Goal: Transaction & Acquisition: Download file/media

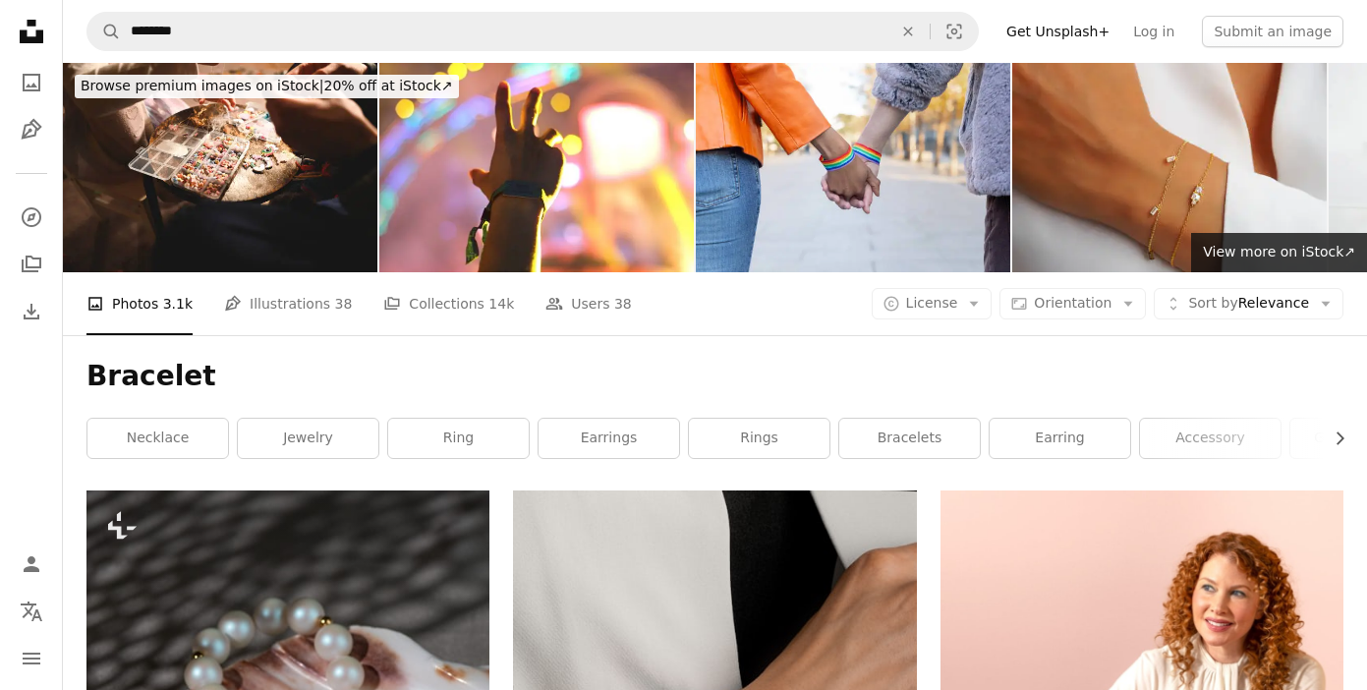
scroll to position [5901, 0]
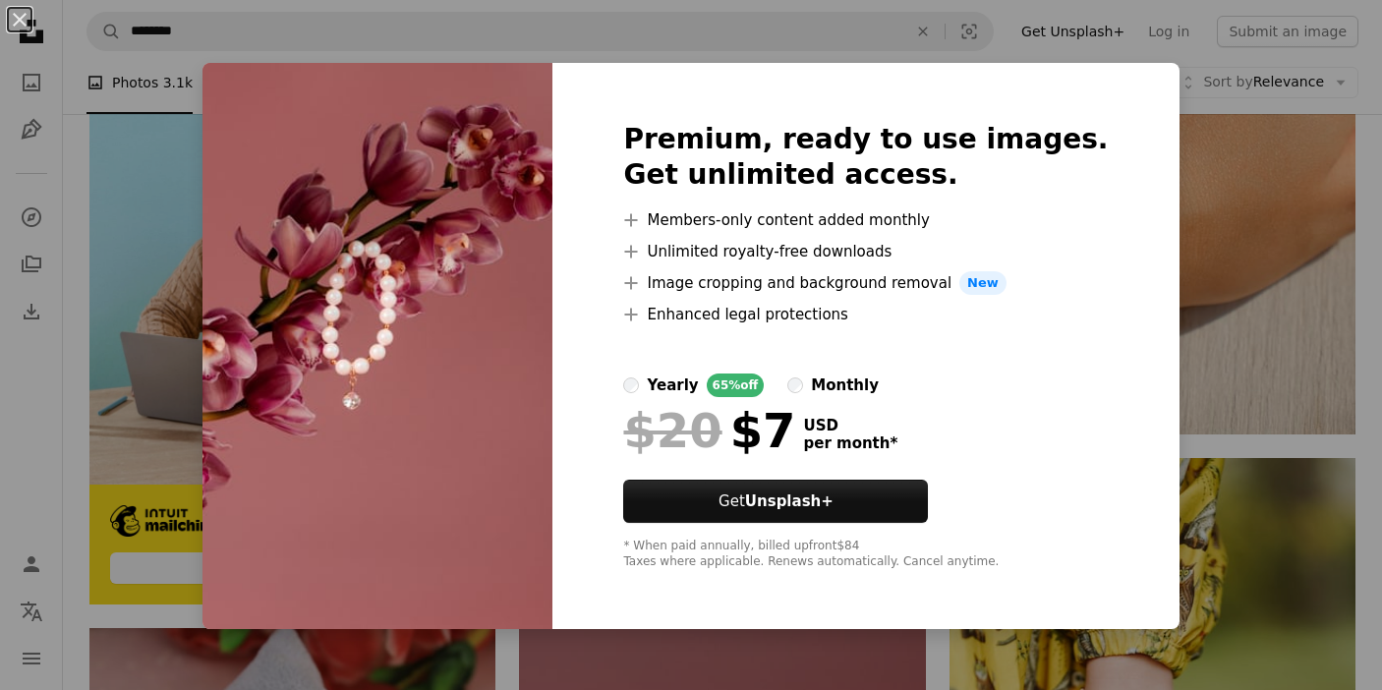
click at [11, 21] on button "An X shape" at bounding box center [20, 20] width 24 height 24
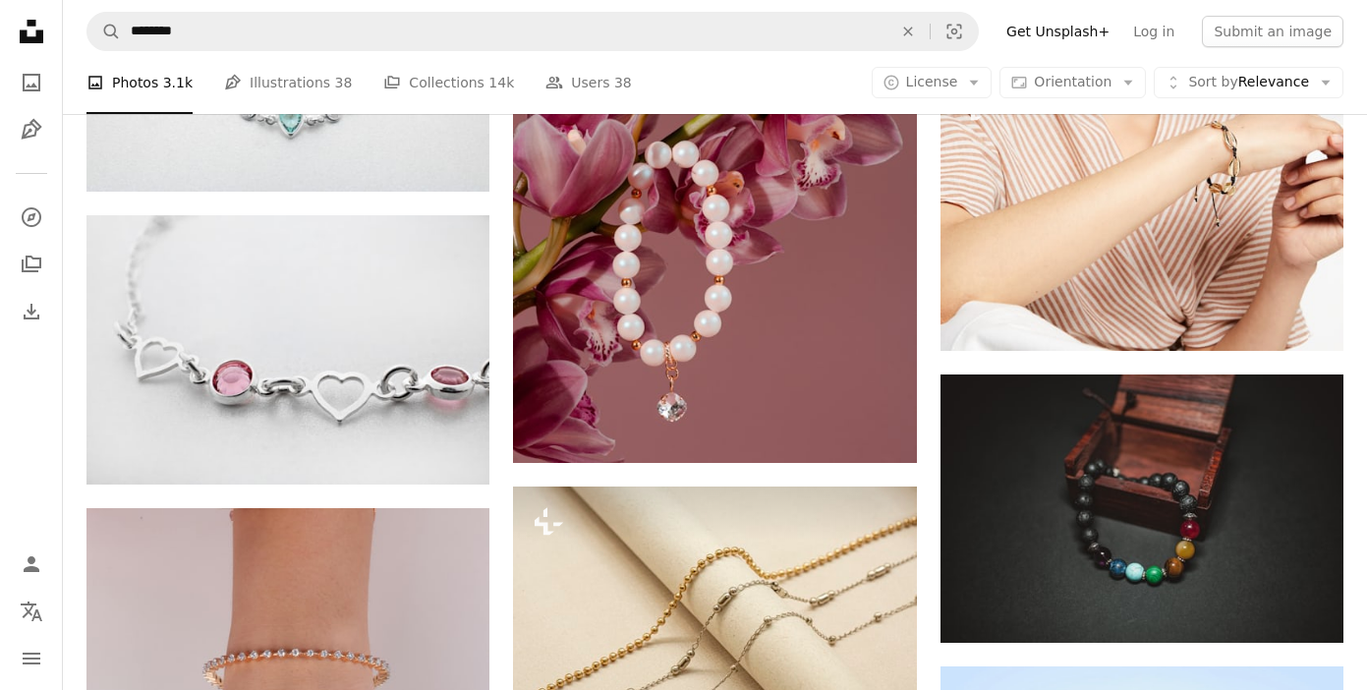
scroll to position [8909, 0]
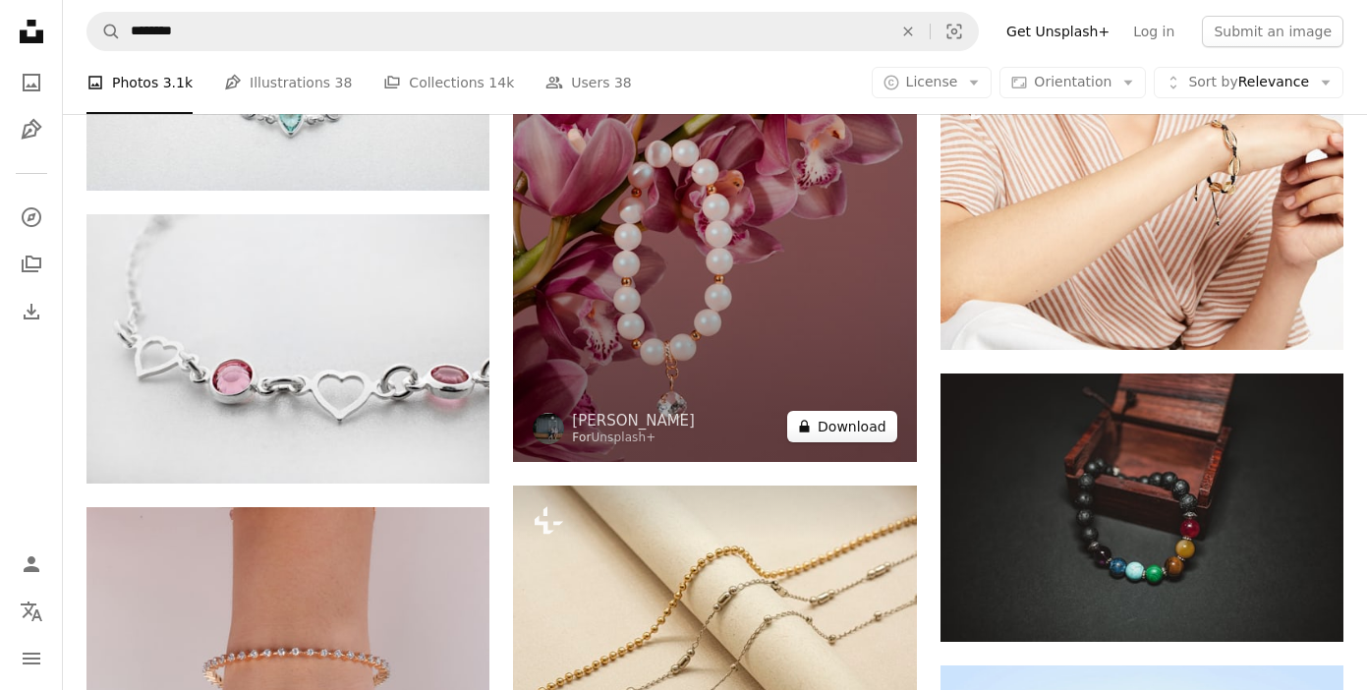
click at [828, 426] on button "A lock Download" at bounding box center [842, 426] width 110 height 31
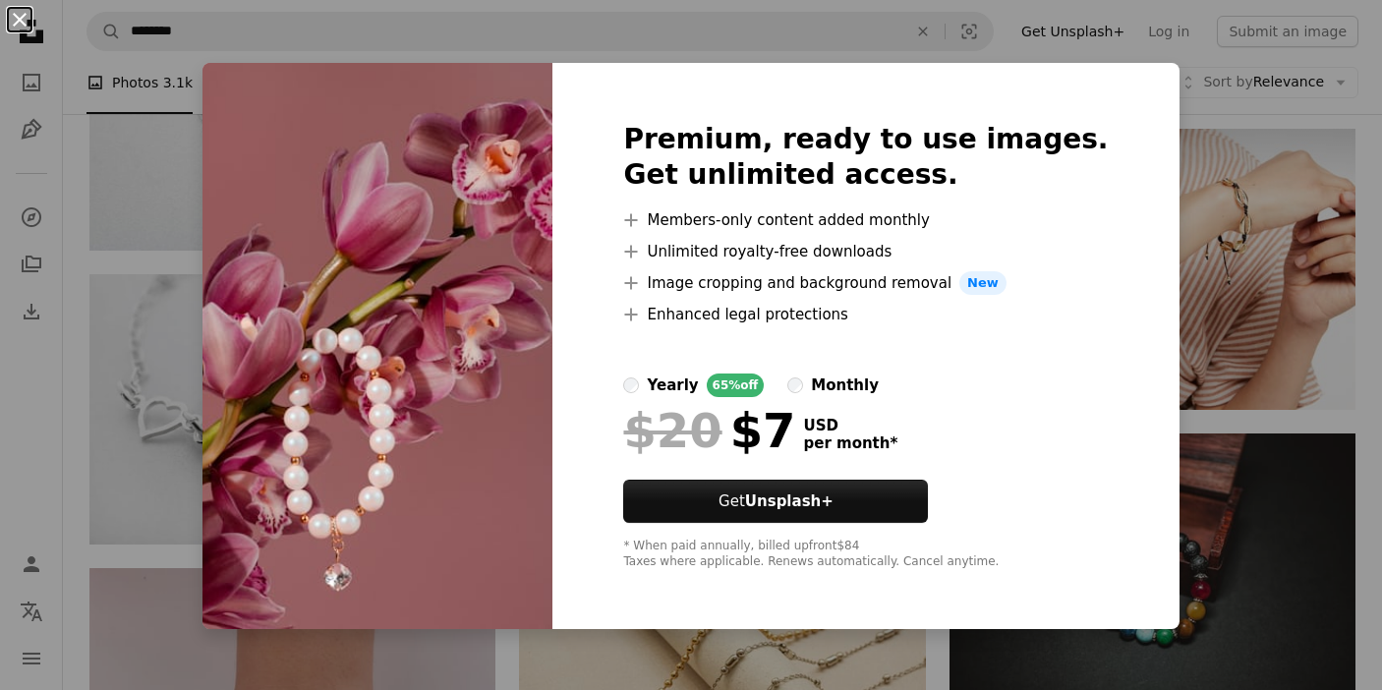
click at [14, 22] on button "An X shape" at bounding box center [20, 20] width 24 height 24
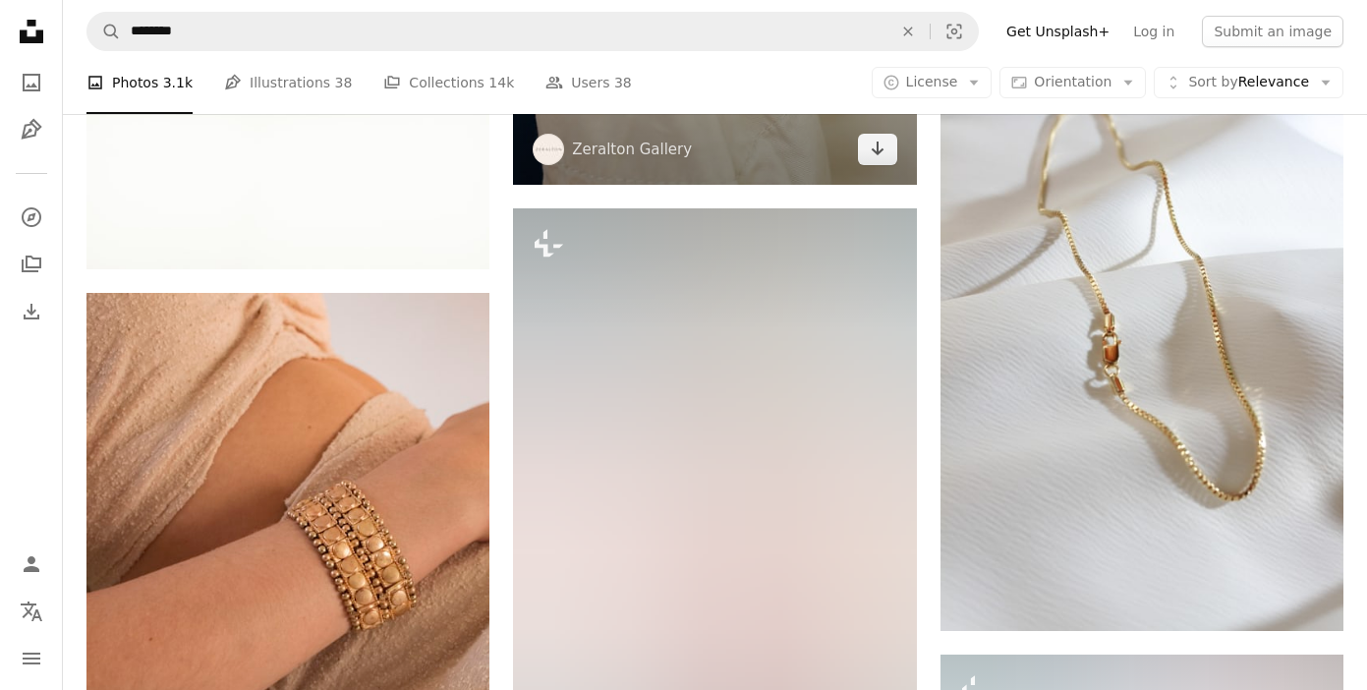
scroll to position [16635, 0]
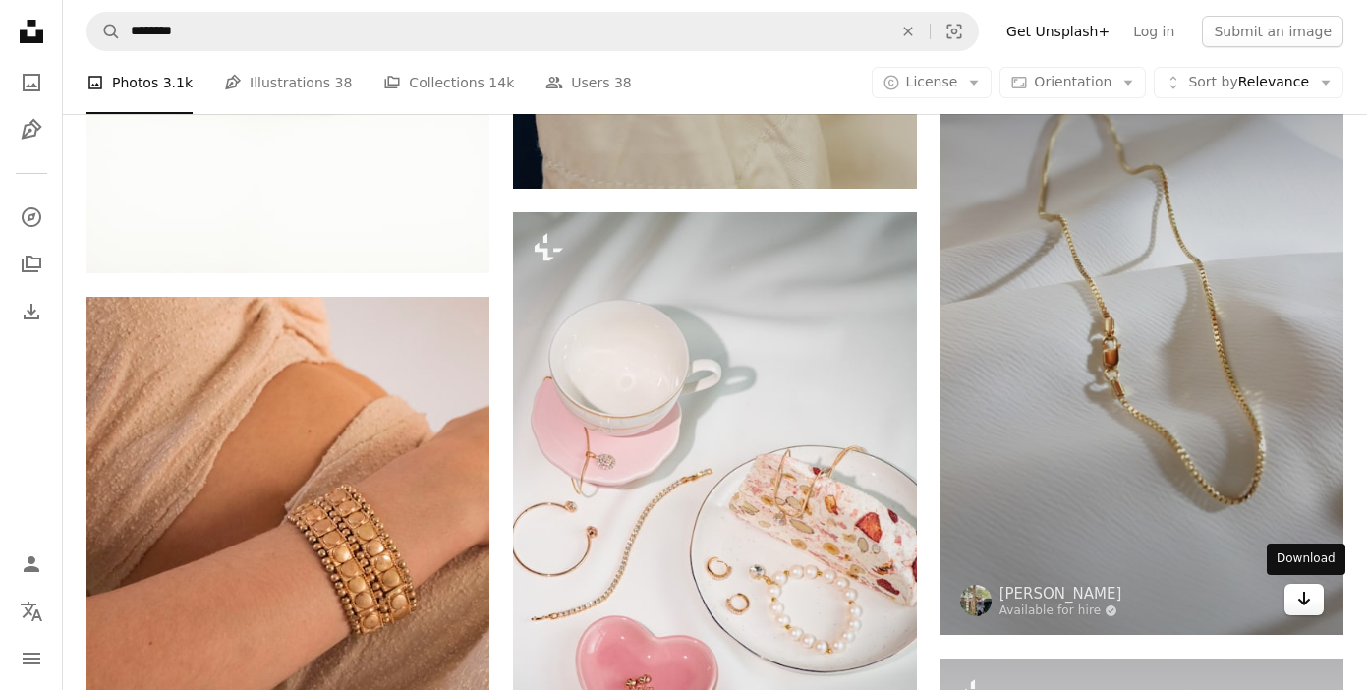
click at [1299, 598] on icon "Download" at bounding box center [1304, 599] width 13 height 14
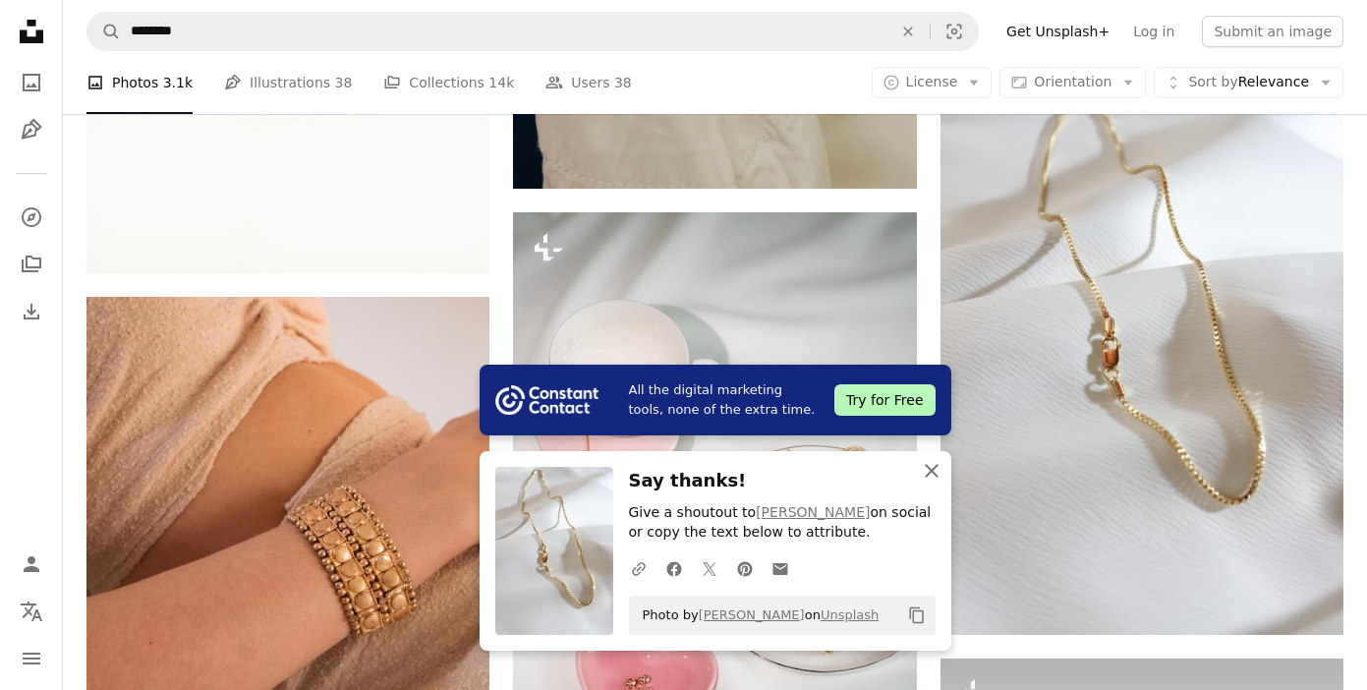
click at [925, 483] on button "An X shape Close" at bounding box center [931, 470] width 39 height 39
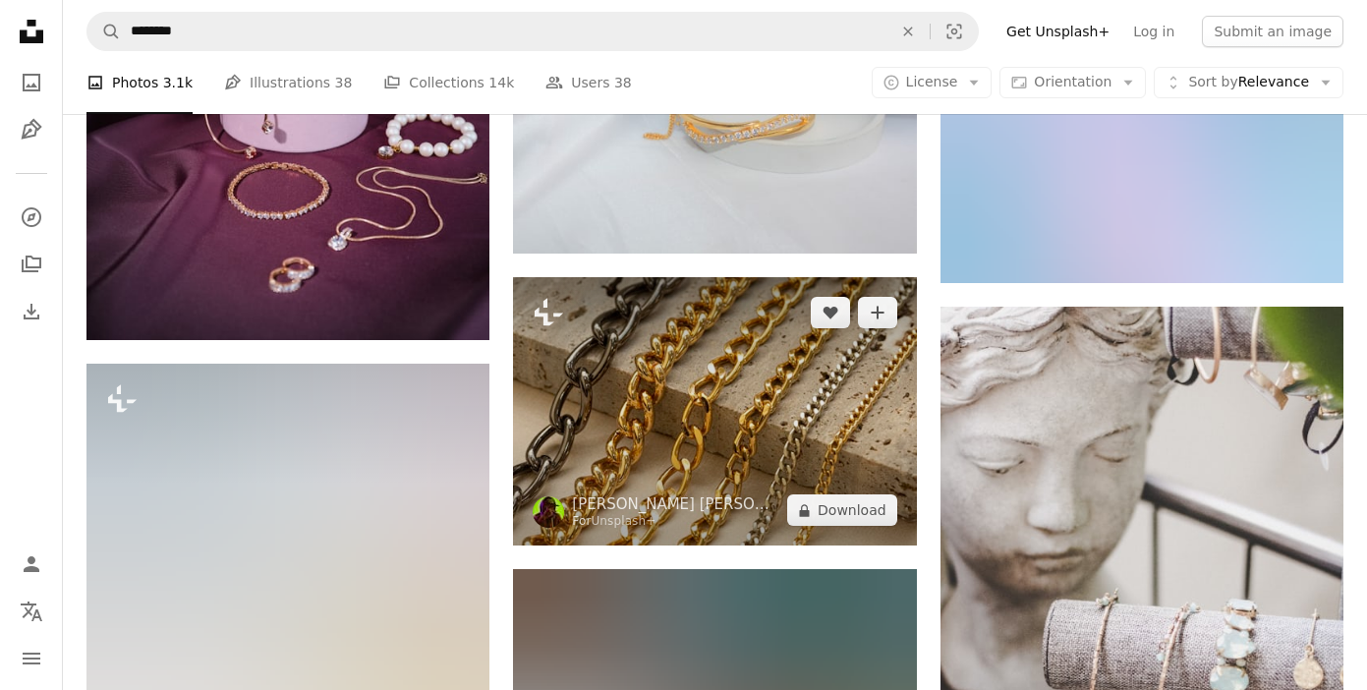
scroll to position [21130, 0]
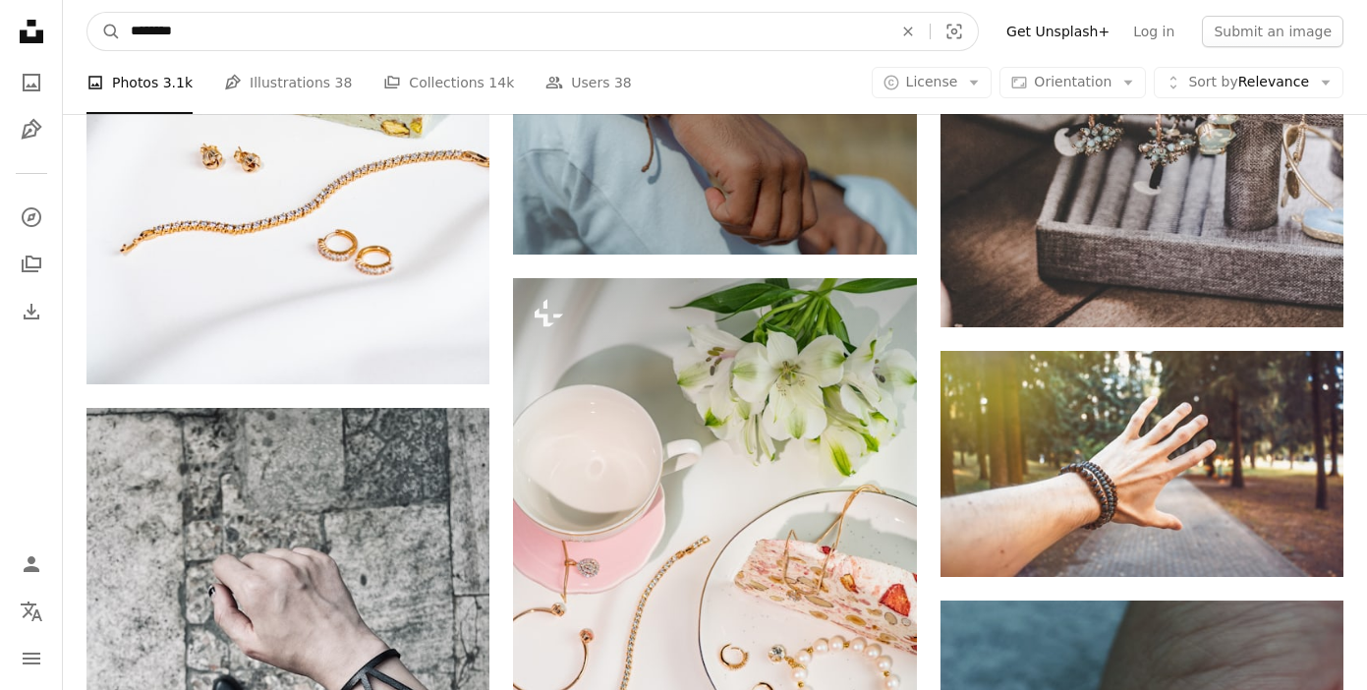
click at [210, 35] on input "********" at bounding box center [504, 31] width 766 height 37
type input "*******"
click at [87, 13] on button "A magnifying glass" at bounding box center [103, 31] width 33 height 37
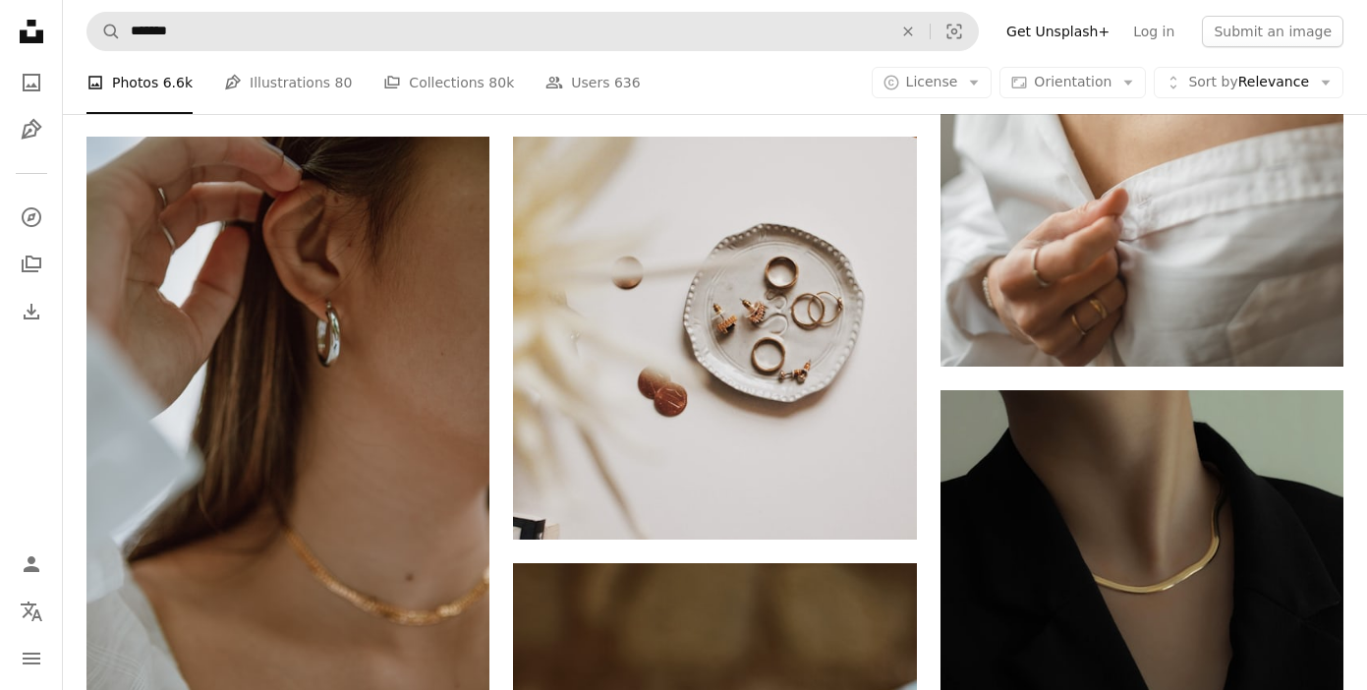
scroll to position [1273, 0]
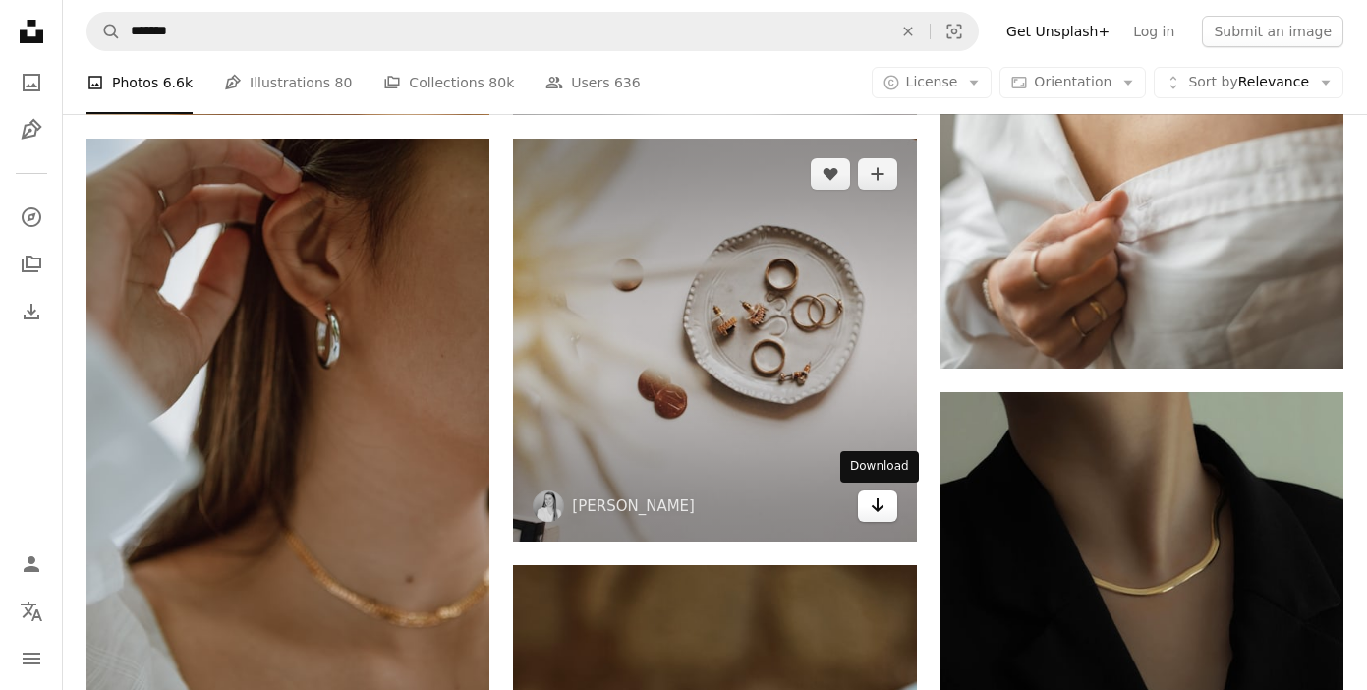
click at [885, 501] on link "Arrow pointing down" at bounding box center [877, 505] width 39 height 31
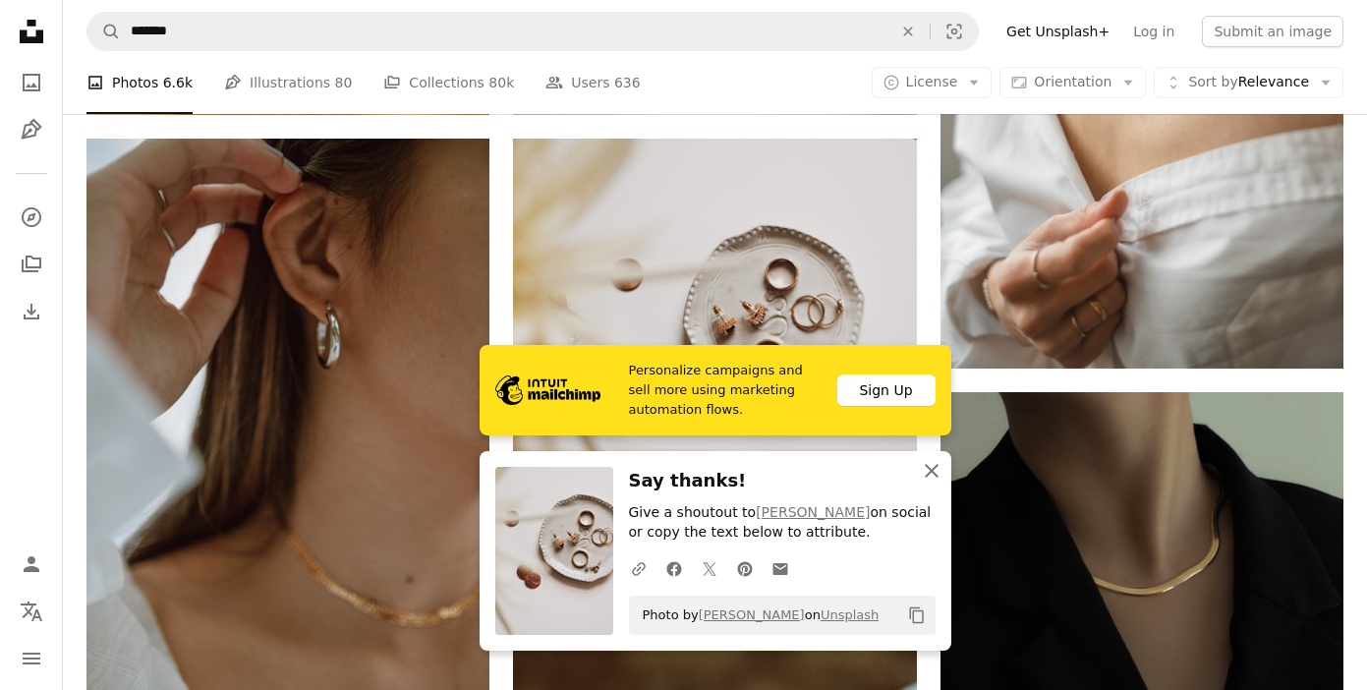
click at [925, 474] on icon "An X shape" at bounding box center [932, 471] width 24 height 24
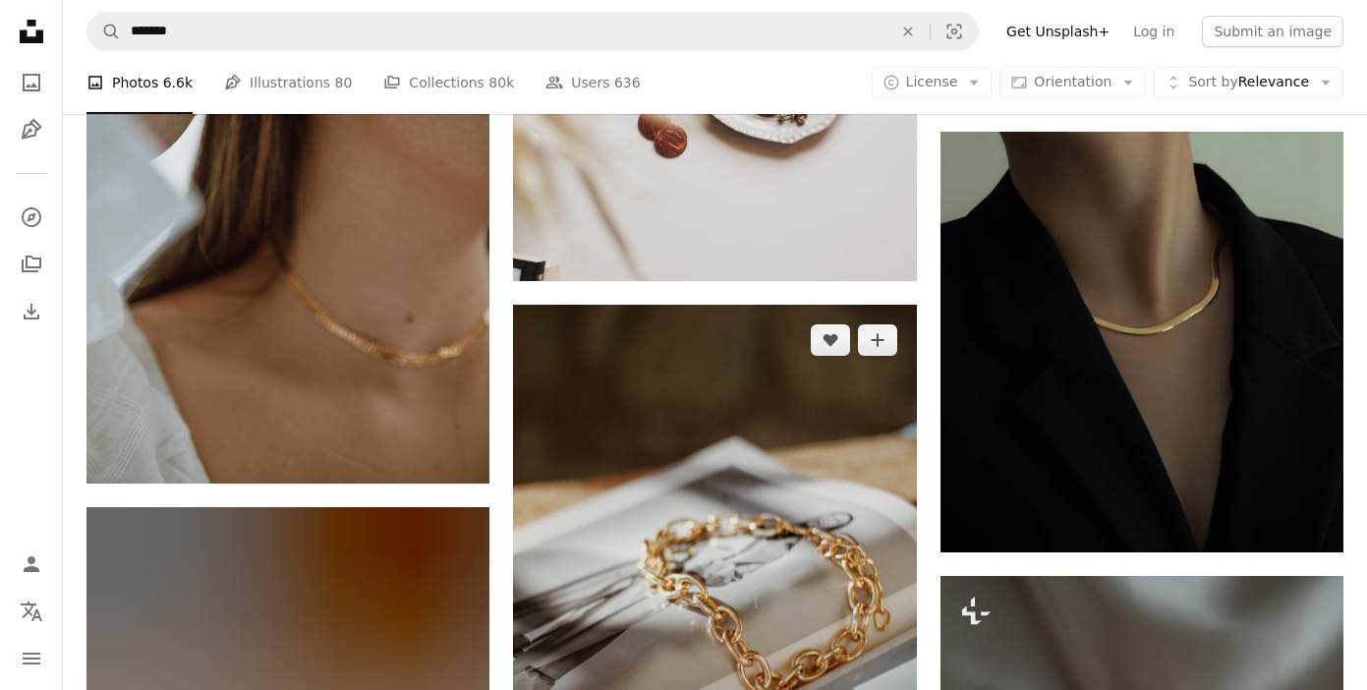
scroll to position [1786, 0]
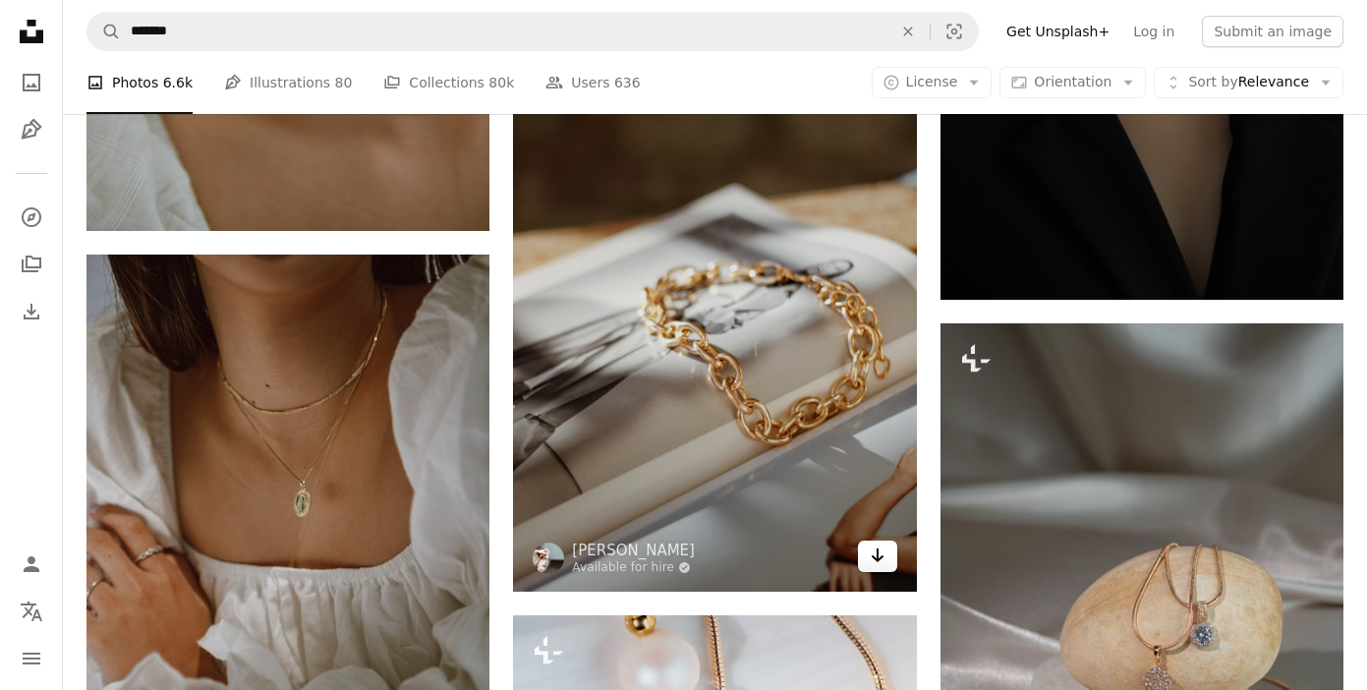
click at [887, 553] on link "Arrow pointing down" at bounding box center [877, 556] width 39 height 31
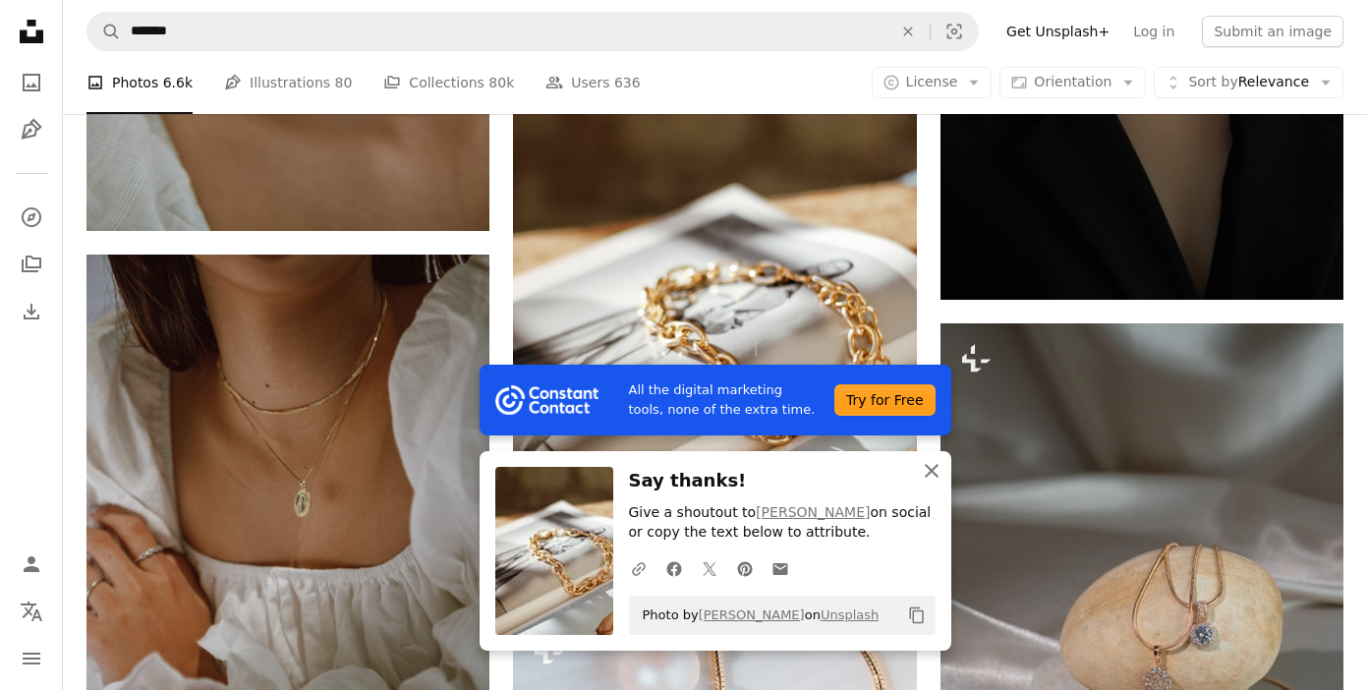
click at [933, 475] on icon "An X shape" at bounding box center [932, 471] width 24 height 24
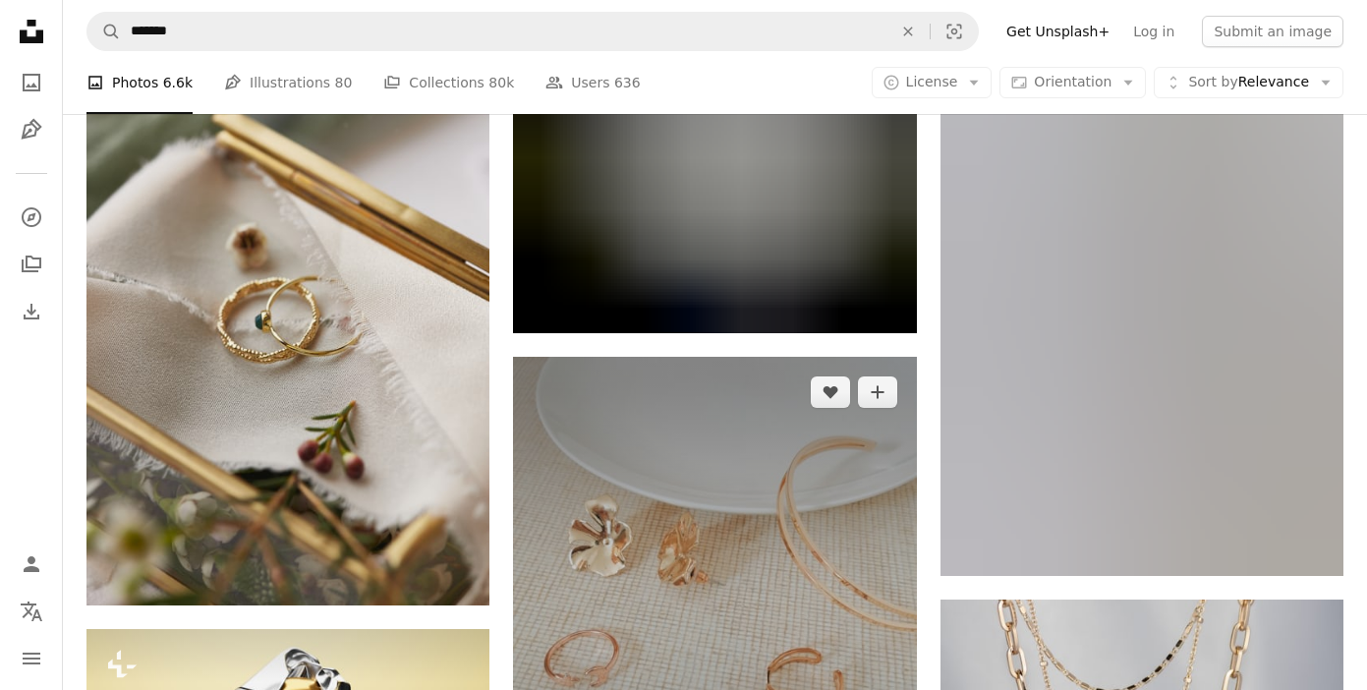
scroll to position [13562, 0]
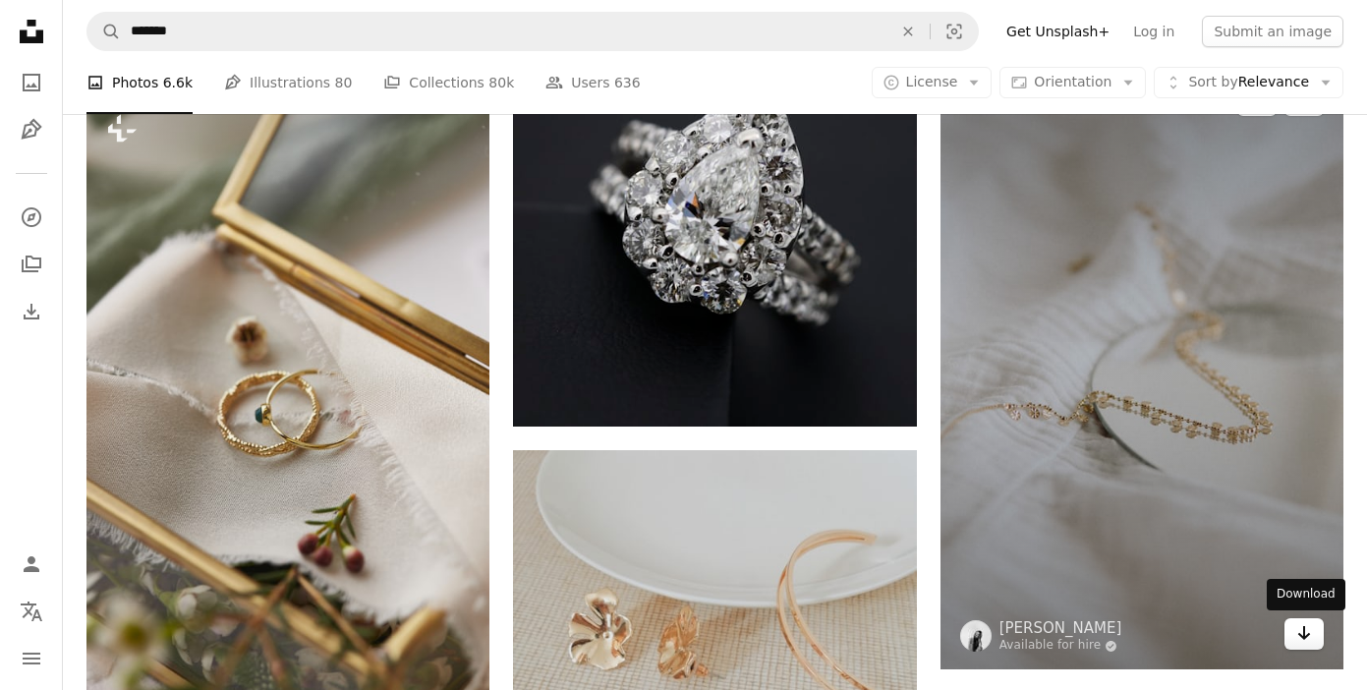
click at [1310, 641] on icon "Arrow pointing down" at bounding box center [1304, 633] width 16 height 24
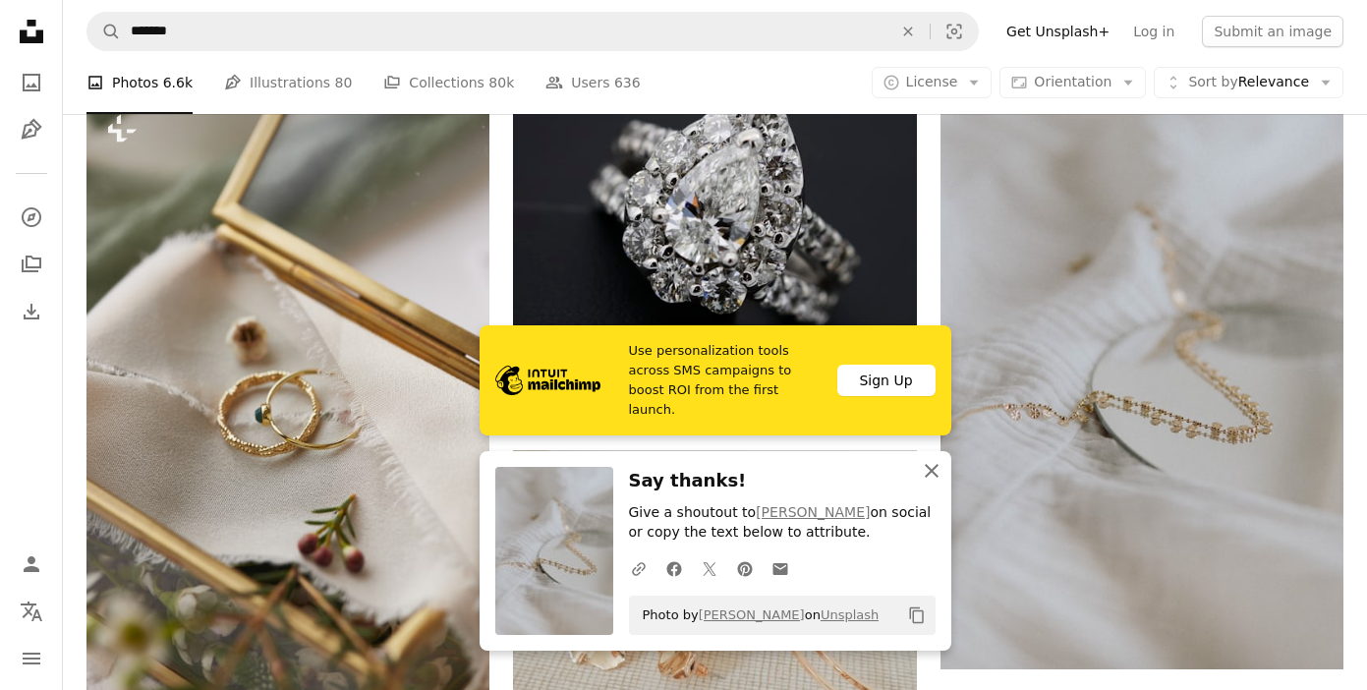
click at [927, 467] on icon "button" at bounding box center [932, 471] width 14 height 14
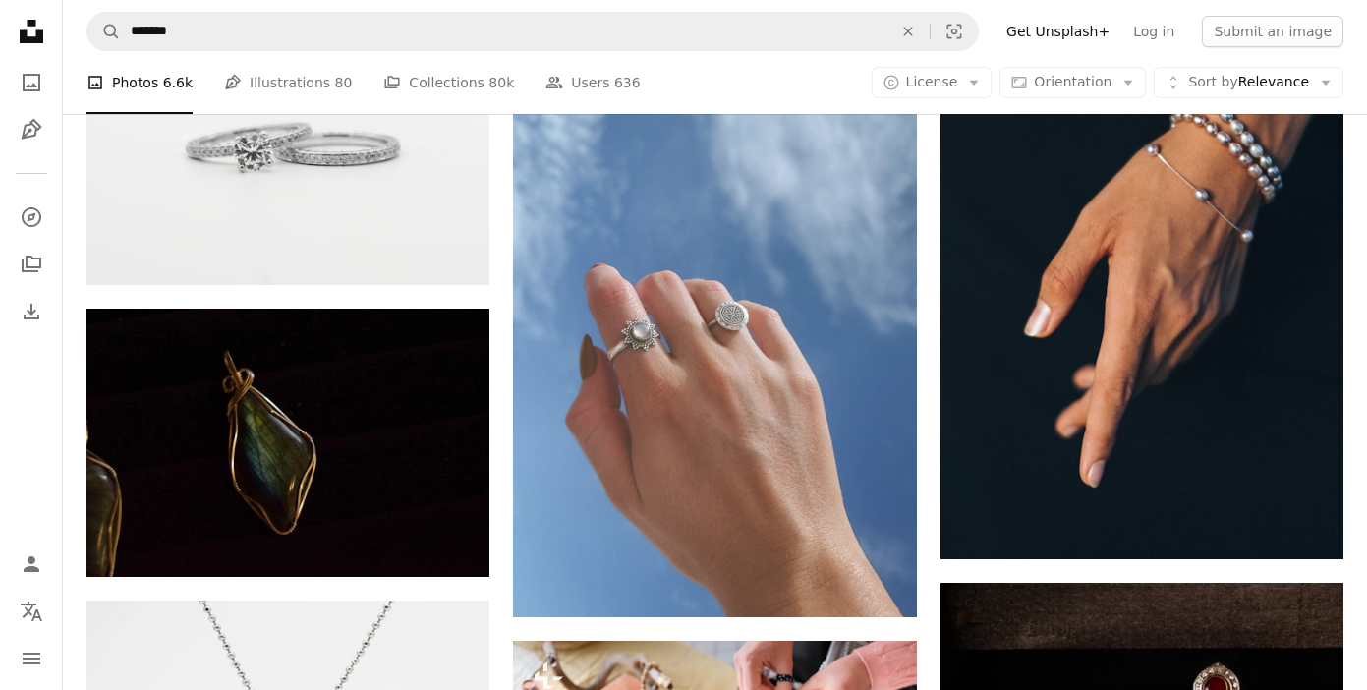
scroll to position [34669, 0]
